Goal: Task Accomplishment & Management: Complete application form

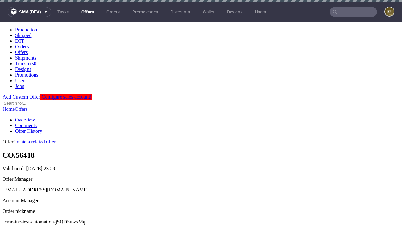
scroll to position [62, 0]
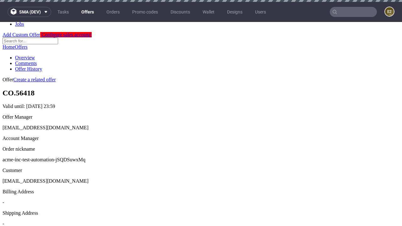
scroll to position [2, 0]
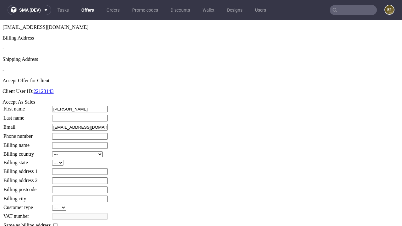
type input "Lilian"
type input "Casper"
type input "1509813888"
type input "Taylor.Rice"
select select "13"
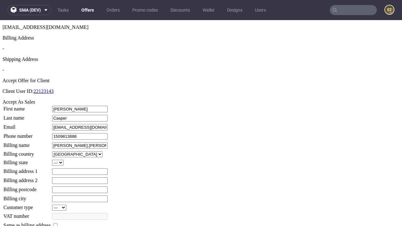
select select "132"
type input "Taylor.Rice"
type input "9 Lind Corner"
type input "RY7 3AE"
type input "North Dietrich Heath"
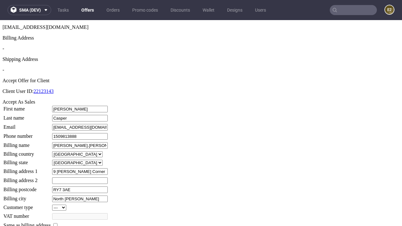
click at [58, 223] on input "checkbox" at bounding box center [55, 225] width 4 height 4
checkbox input "true"
type input "Taylor.Rice"
select select "13"
type input "9 Lind Corner"
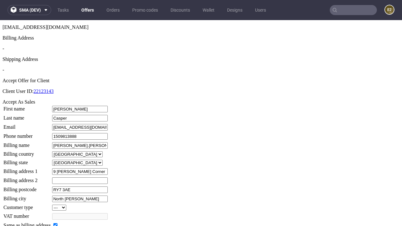
type input "RY7 3AE"
type input "North Dietrich Heath"
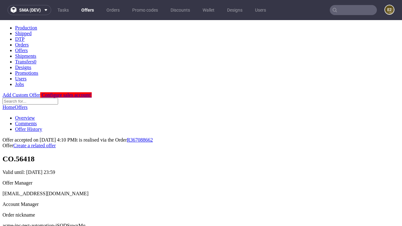
scroll to position [0, 0]
